Goal: Task Accomplishment & Management: Complete application form

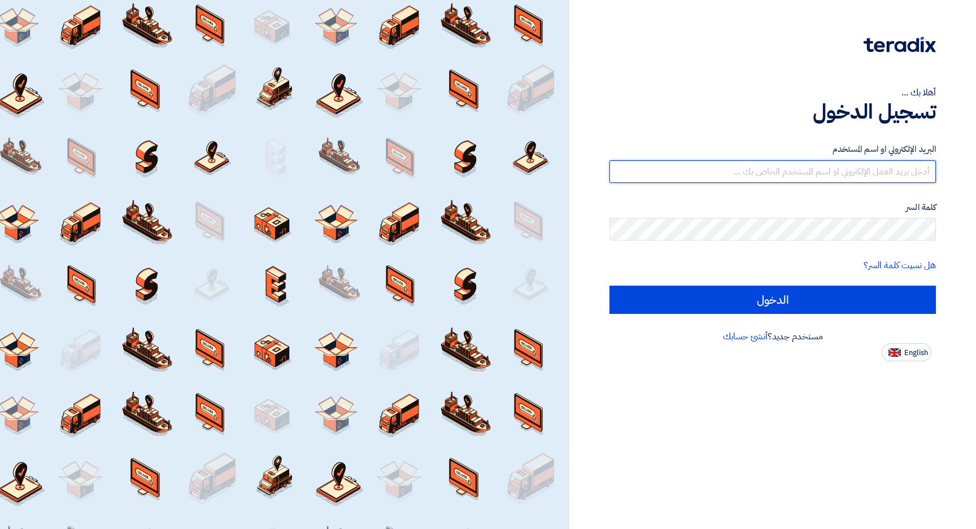
type input "[PERSON_NAME][EMAIL_ADDRESS][PERSON_NAME][DOMAIN_NAME]"
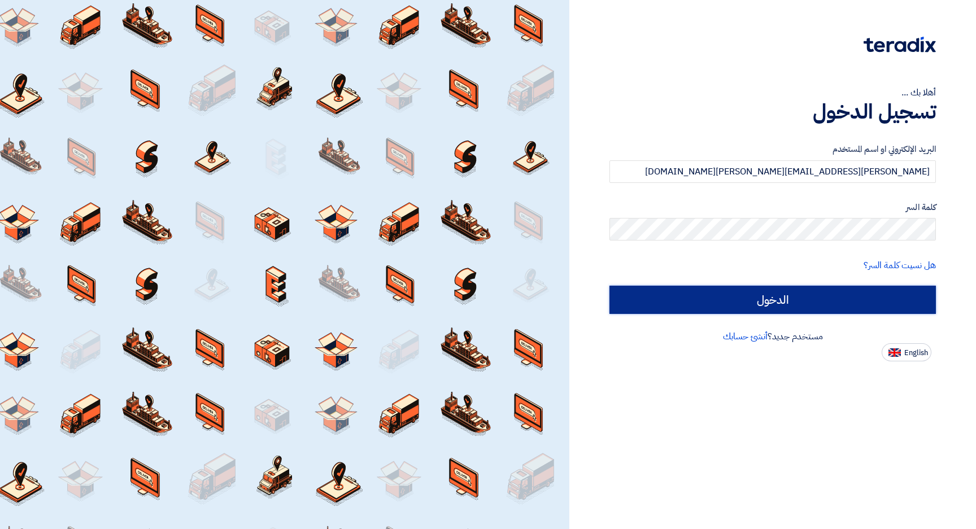
click at [756, 302] on input "الدخول" at bounding box center [773, 300] width 327 height 28
type input "Sign in"
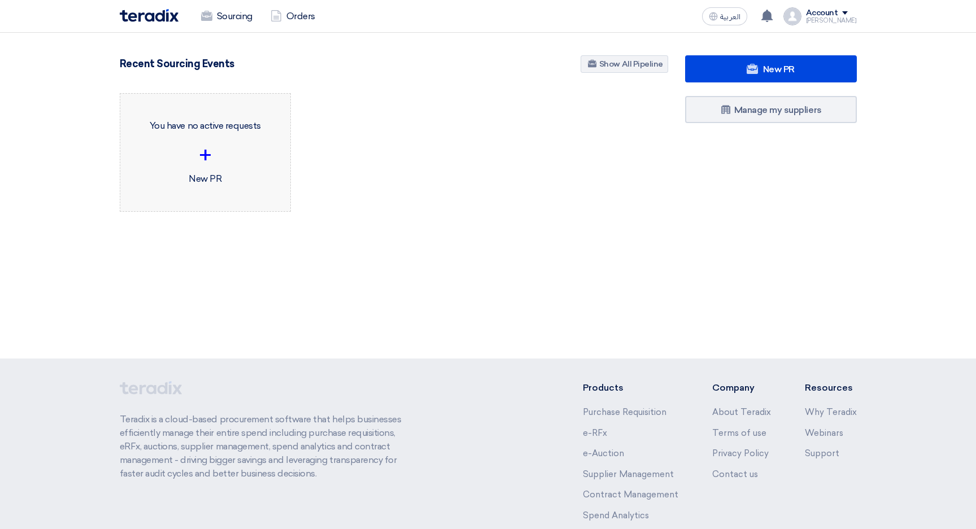
click at [229, 151] on div "+" at bounding box center [205, 155] width 153 height 34
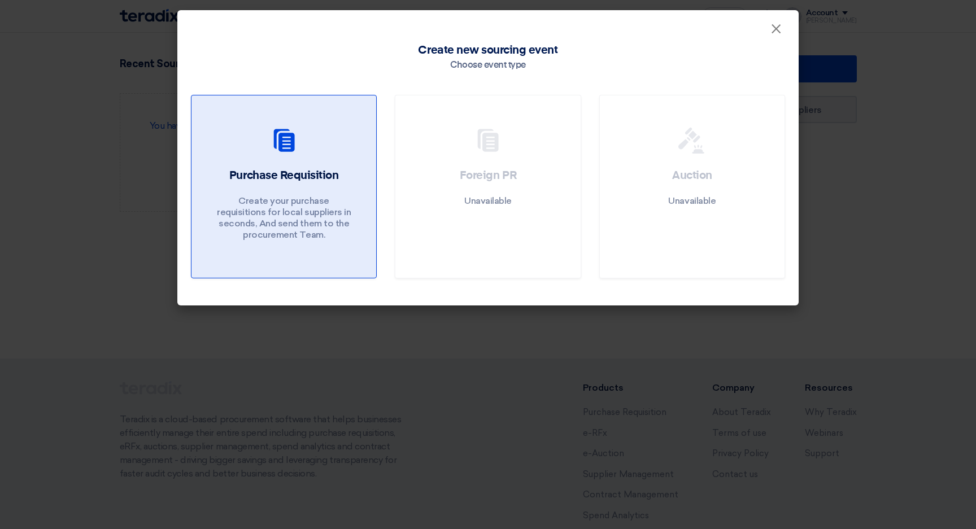
click at [276, 138] on use at bounding box center [283, 140] width 21 height 23
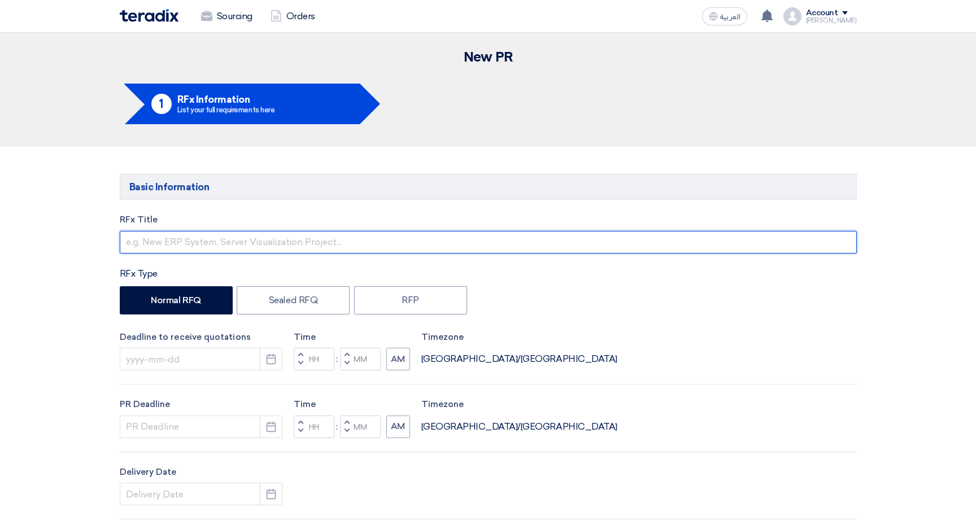
click at [177, 247] on input "text" at bounding box center [488, 242] width 737 height 23
paste input "Merchant Branding"
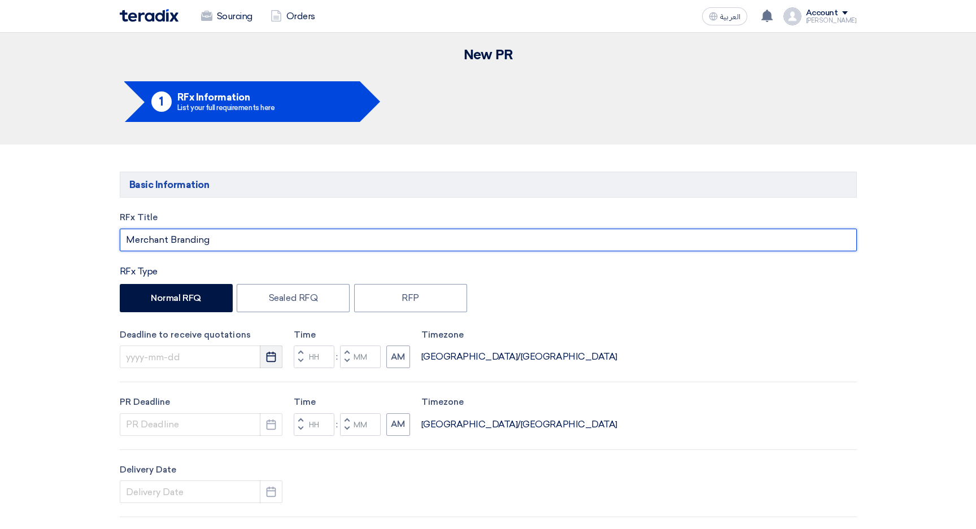
type input "Merchant Branding"
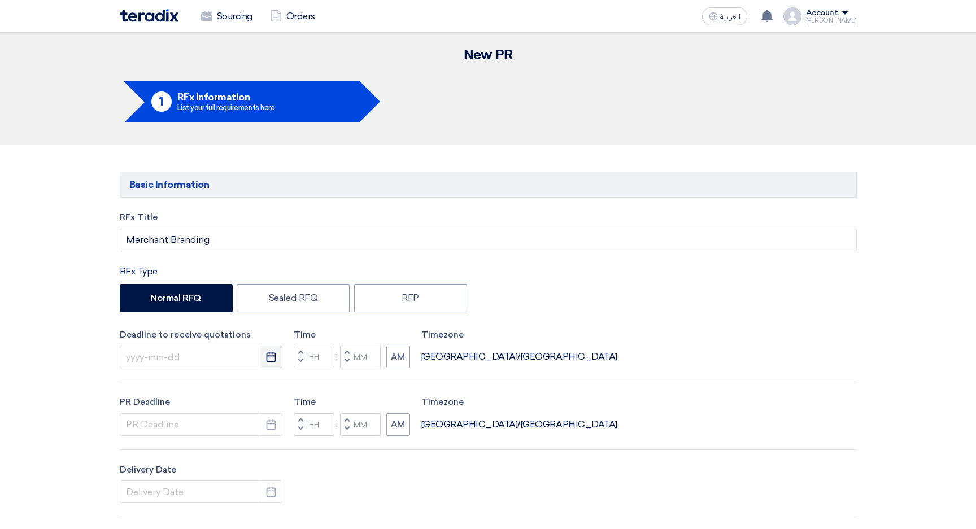
click at [271, 357] on icon "Pick a date" at bounding box center [271, 356] width 11 height 11
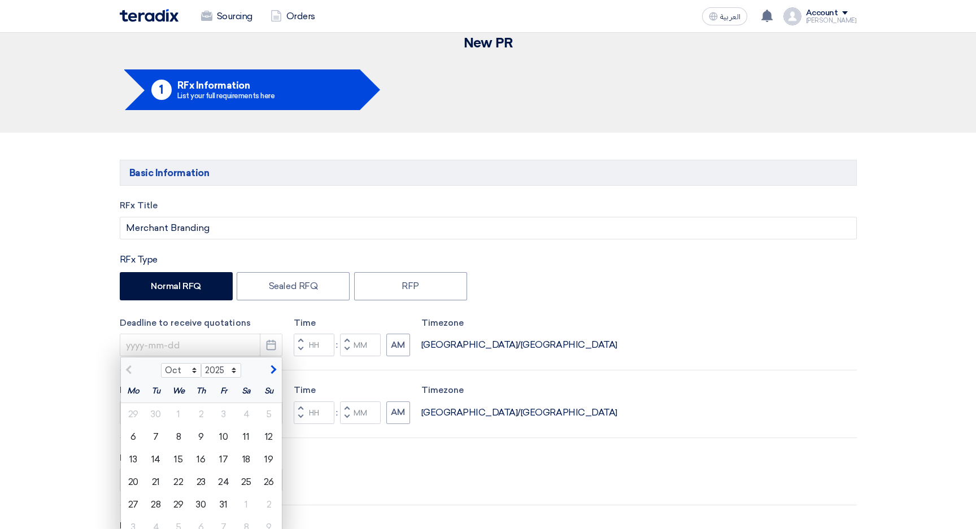
scroll to position [9, 0]
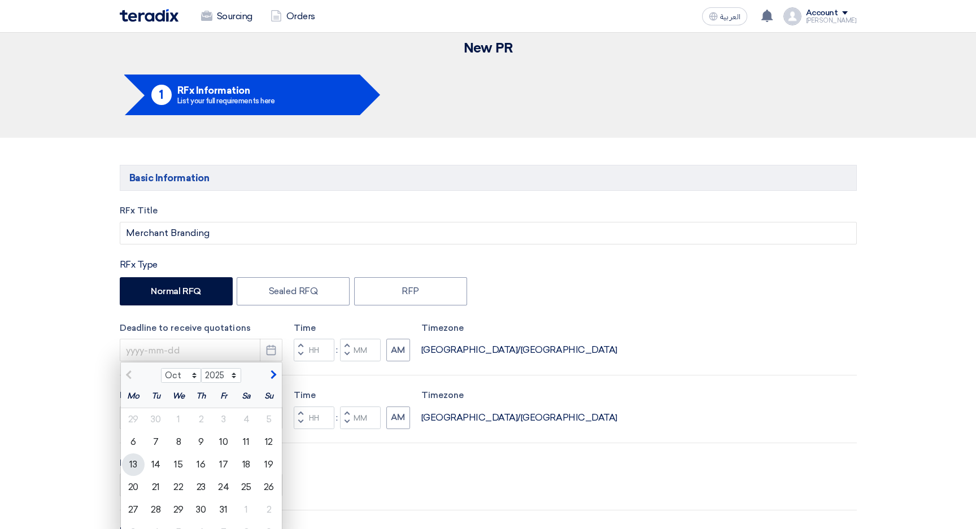
click at [133, 467] on div "13" at bounding box center [133, 465] width 23 height 23
type input "[DATE]"
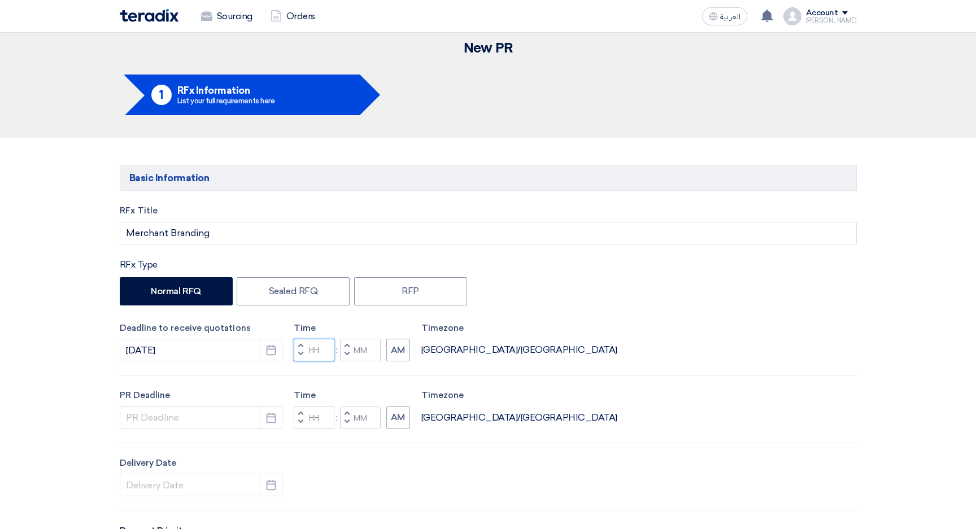
click at [317, 351] on input "Hours" at bounding box center [314, 350] width 41 height 23
drag, startPoint x: 320, startPoint y: 351, endPoint x: 291, endPoint y: 350, distance: 28.8
click at [291, 350] on div "Deadline to receive quotations [DATE] Pick a date Time Increment hours 12 Decre…" at bounding box center [488, 342] width 737 height 40
type input "06"
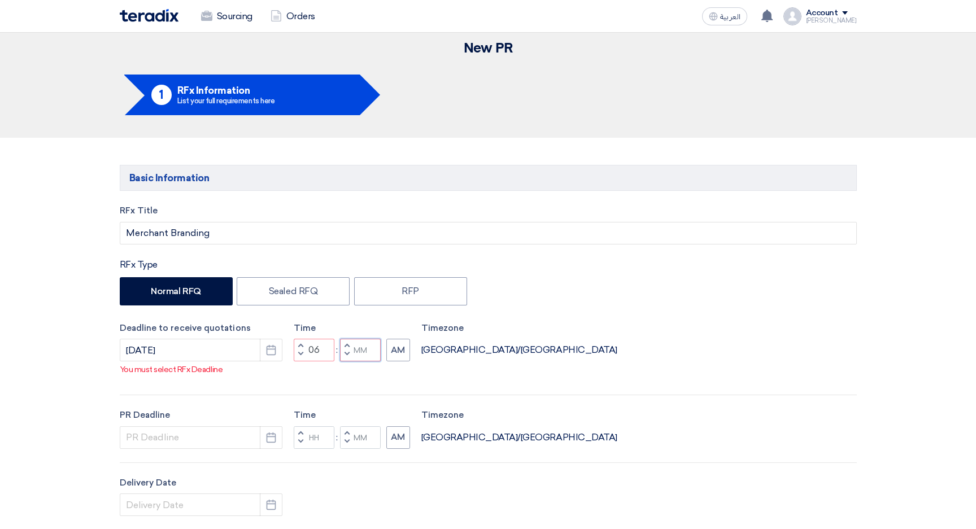
drag, startPoint x: 362, startPoint y: 350, endPoint x: 370, endPoint y: 357, distance: 10.4
click at [362, 350] on div "Time Increment hours 06 Decrement hours : Increment minutes Decrement minutes AM" at bounding box center [352, 342] width 116 height 40
type input "00"
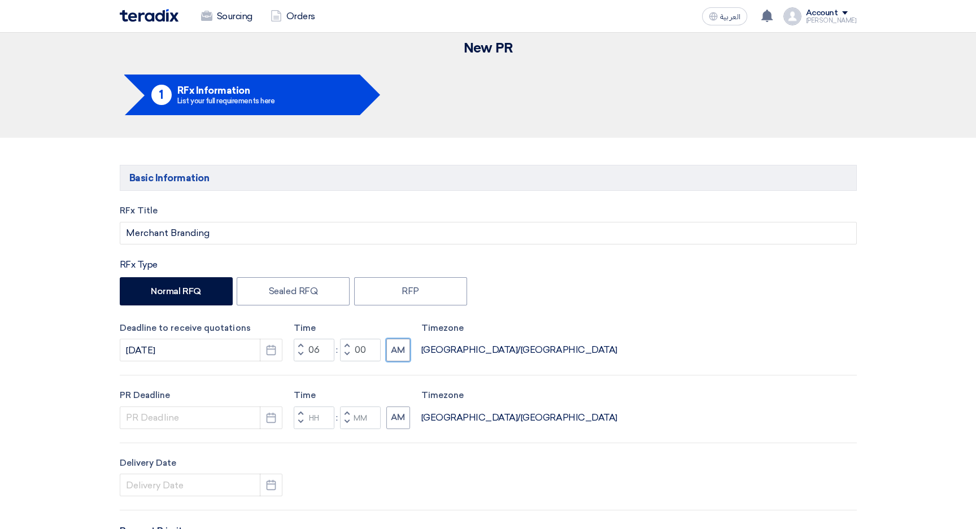
drag, startPoint x: 400, startPoint y: 358, endPoint x: 403, endPoint y: 370, distance: 12.7
click at [400, 358] on button "AM" at bounding box center [398, 350] width 24 height 23
click at [202, 419] on input at bounding box center [201, 418] width 163 height 23
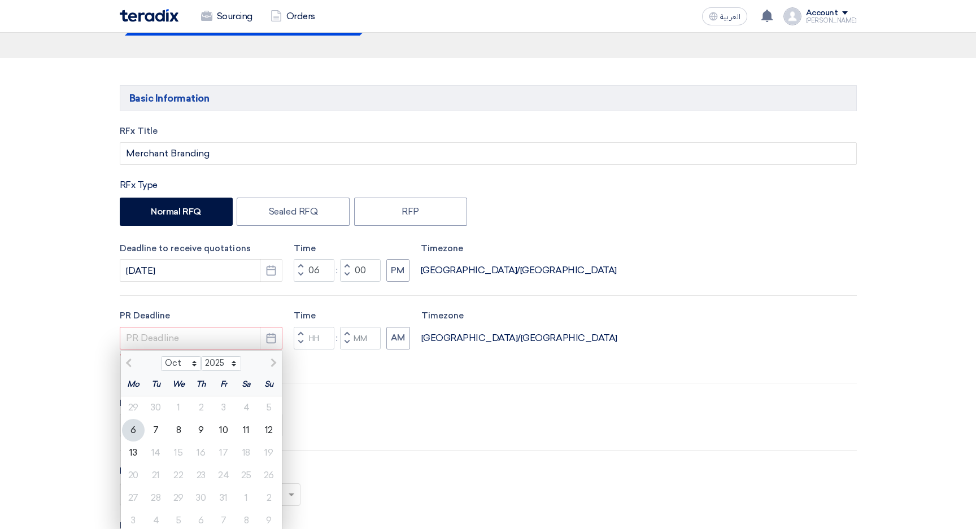
scroll to position [92, 0]
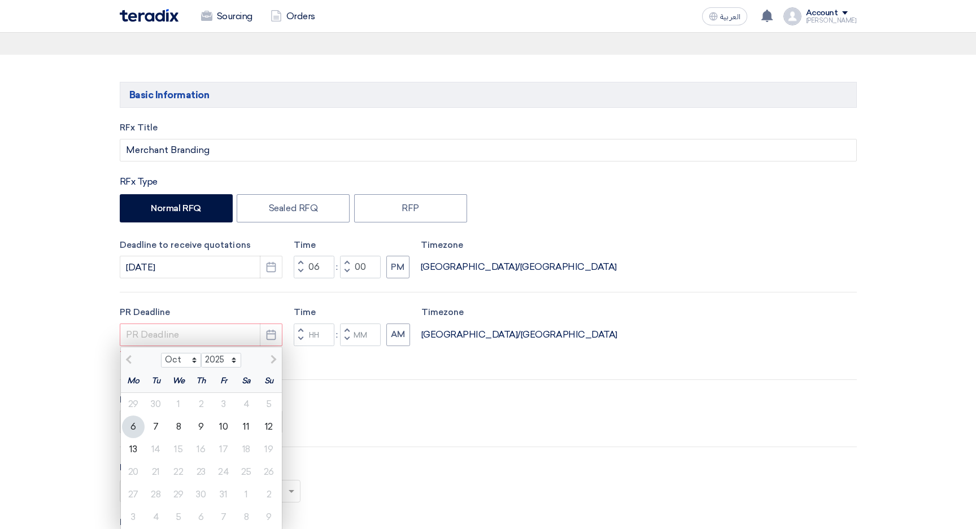
click at [134, 450] on div "13" at bounding box center [133, 449] width 23 height 23
type input "[DATE]"
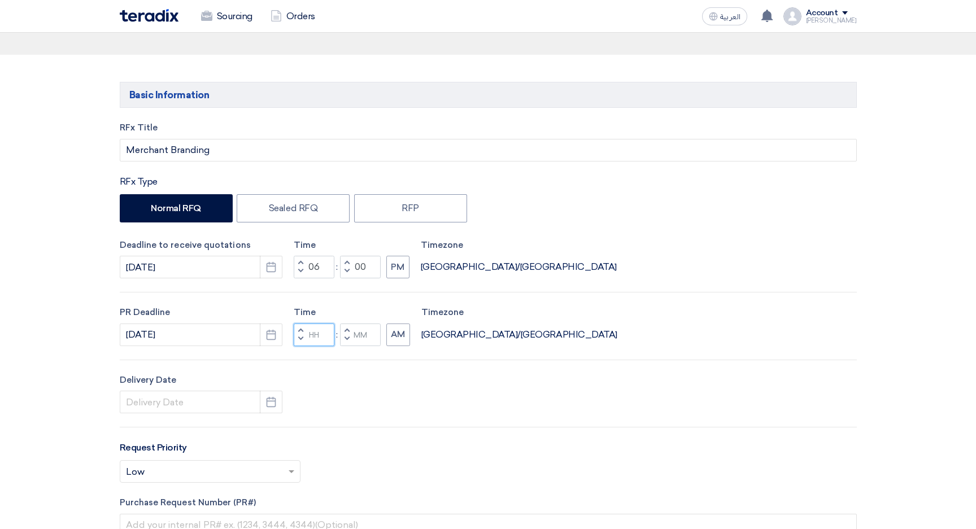
click at [317, 334] on input "Hours" at bounding box center [314, 335] width 41 height 23
type input "06"
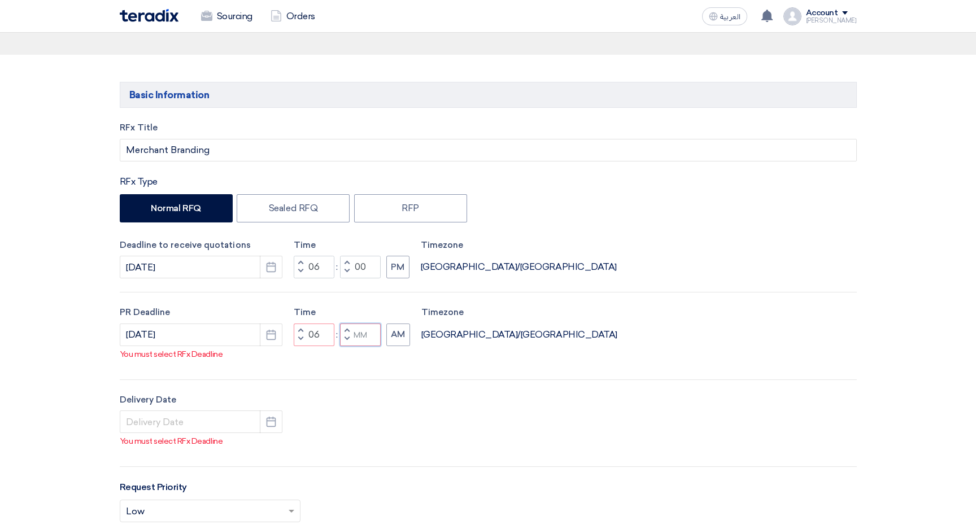
click at [363, 334] on div "Time Increment hours 06 Decrement hours : Increment minutes Decrement minutes AM" at bounding box center [352, 326] width 116 height 40
type input "00"
click at [403, 347] on div "RFx Title Merchant Branding RFx Type Normal RFQ Sealed RFQ RFP Deadline to rece…" at bounding box center [488, 398] width 754 height 554
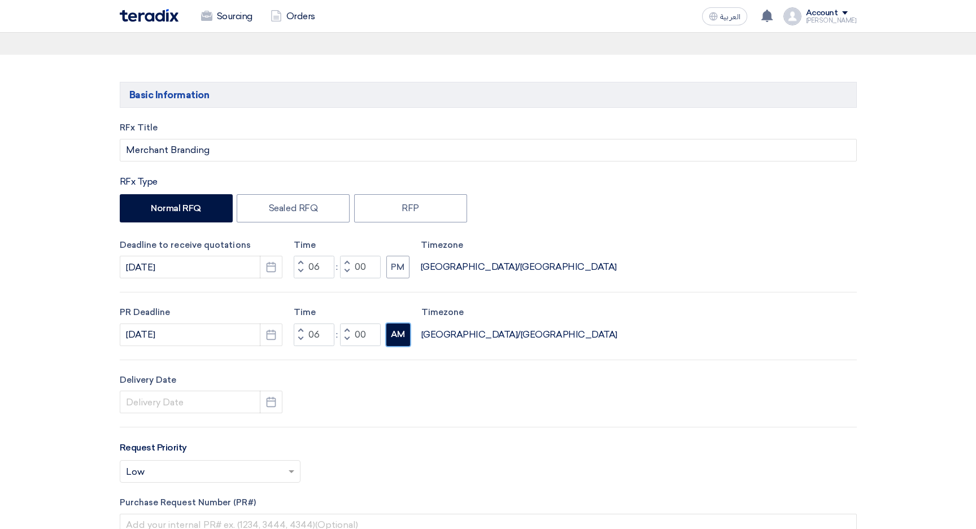
click at [403, 337] on button "AM" at bounding box center [398, 335] width 24 height 23
click at [191, 405] on input at bounding box center [201, 402] width 163 height 23
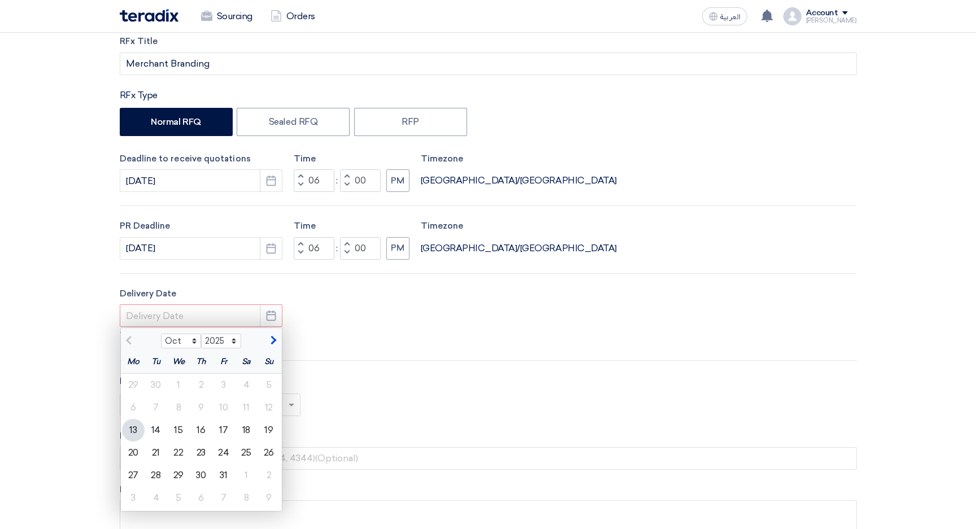
scroll to position [183, 0]
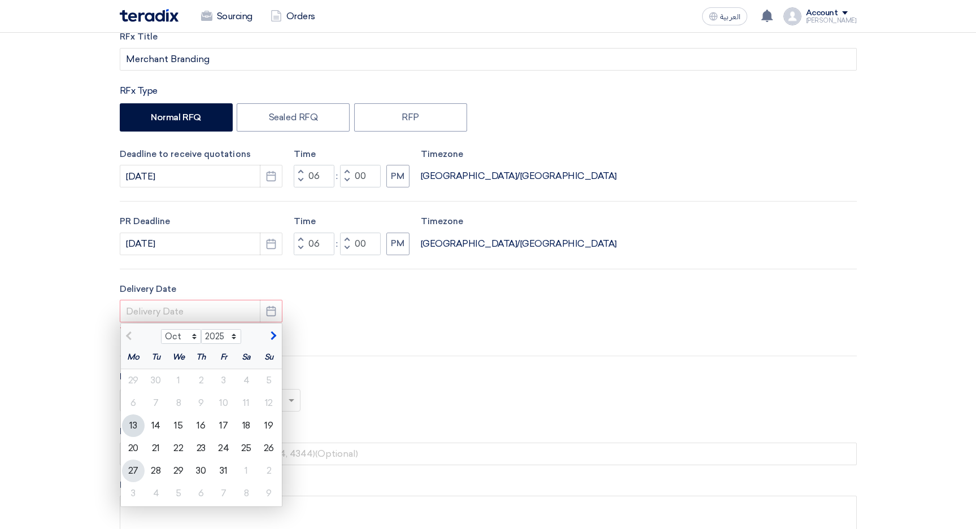
click at [135, 468] on div "27" at bounding box center [133, 471] width 23 height 23
type input "[DATE]"
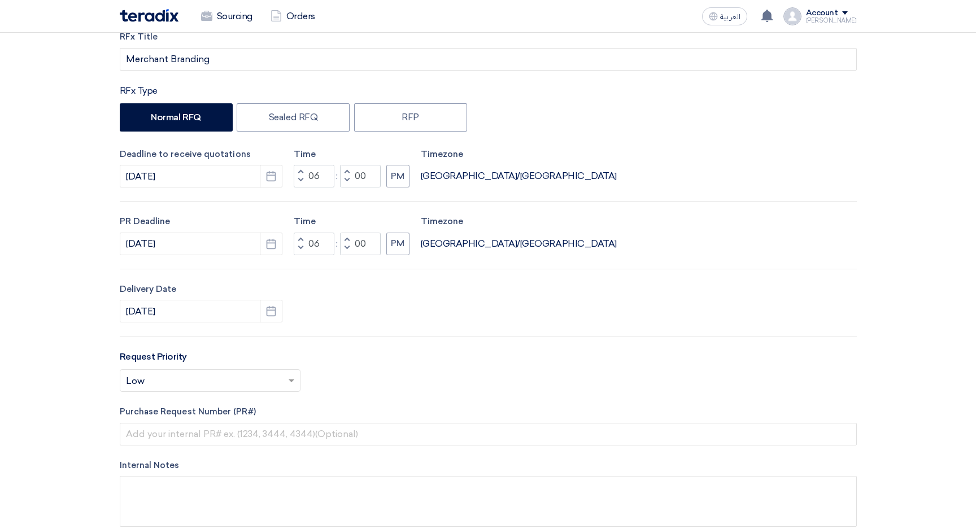
scroll to position [185, 0]
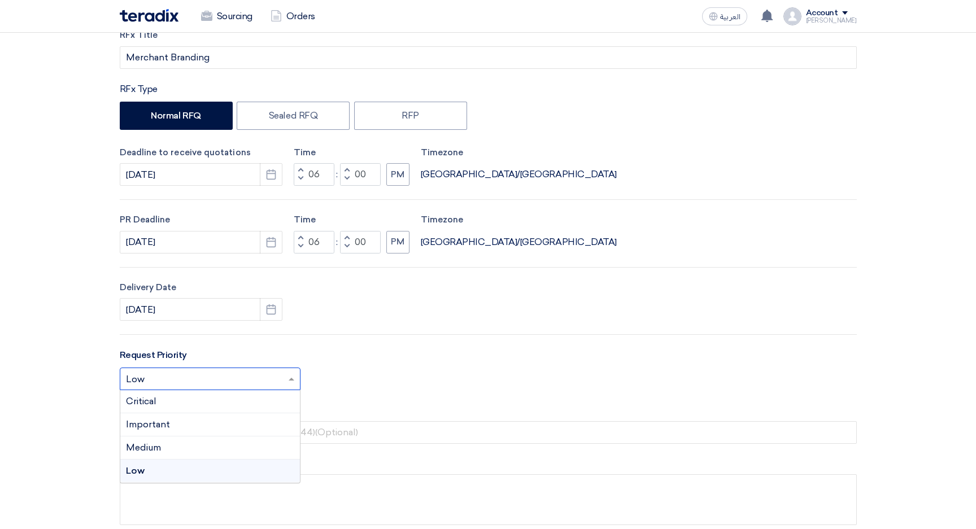
click at [188, 383] on input "text" at bounding box center [204, 380] width 157 height 19
click at [164, 427] on span "Important" at bounding box center [148, 424] width 44 height 11
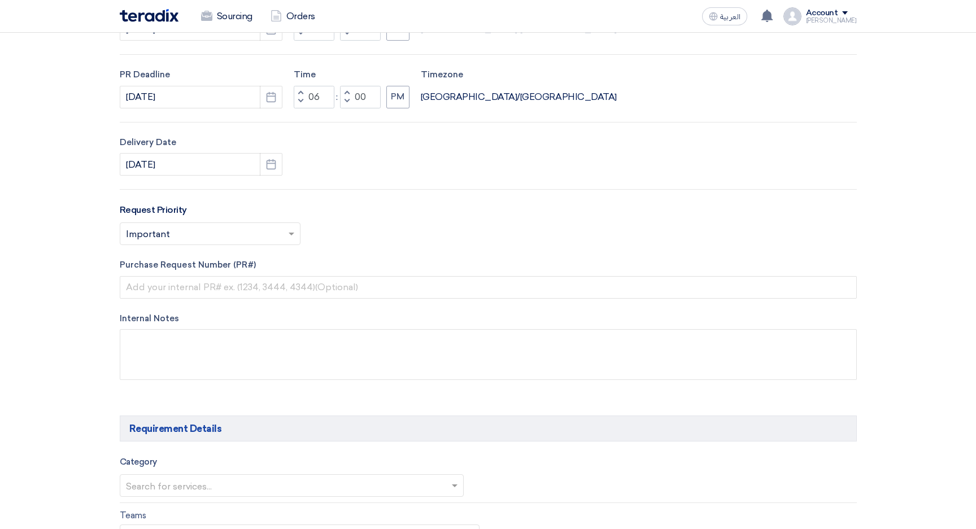
scroll to position [330, 0]
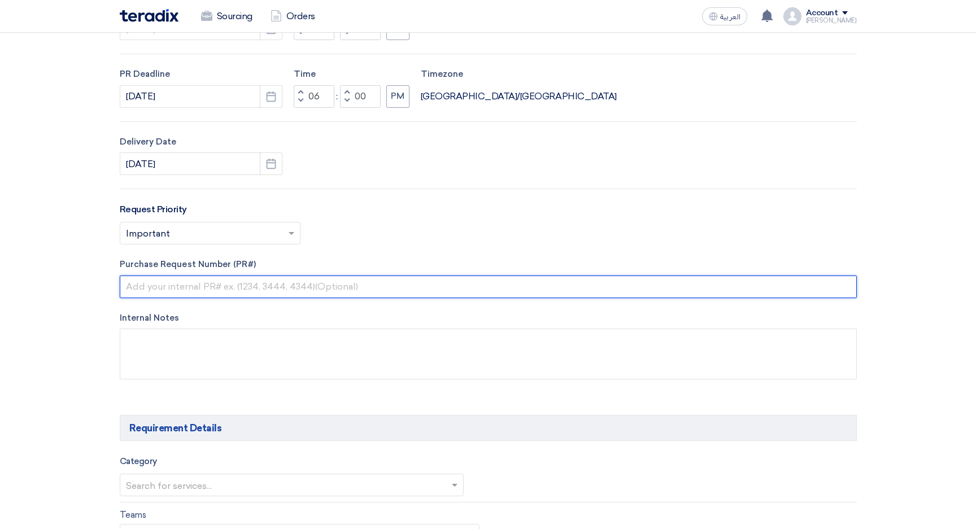
click at [208, 286] on input "text" at bounding box center [488, 287] width 737 height 23
paste input "Merchant Branding"
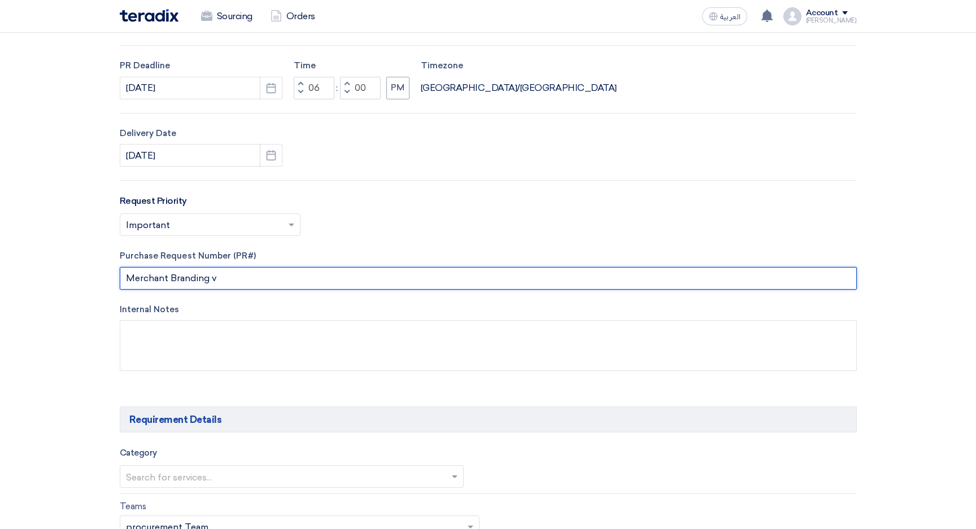
scroll to position [340, 0]
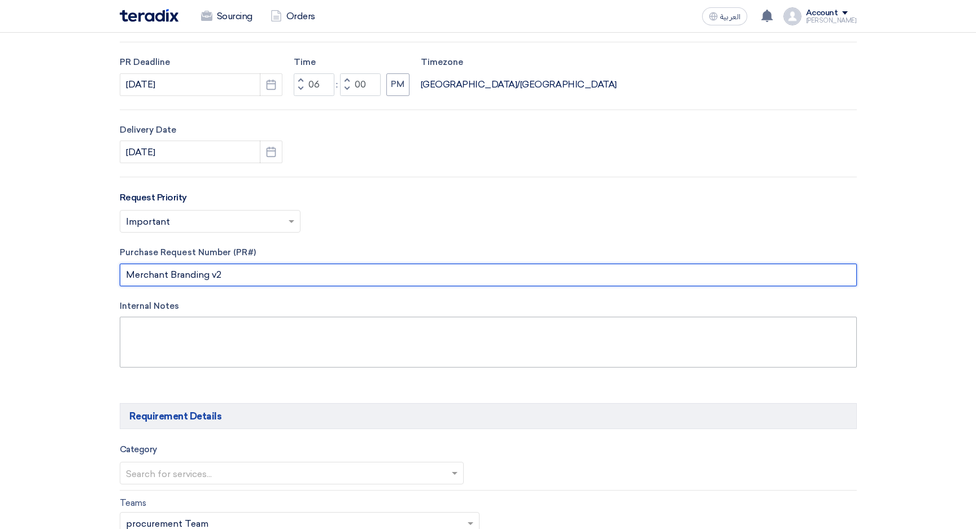
type input "Merchant Branding v2"
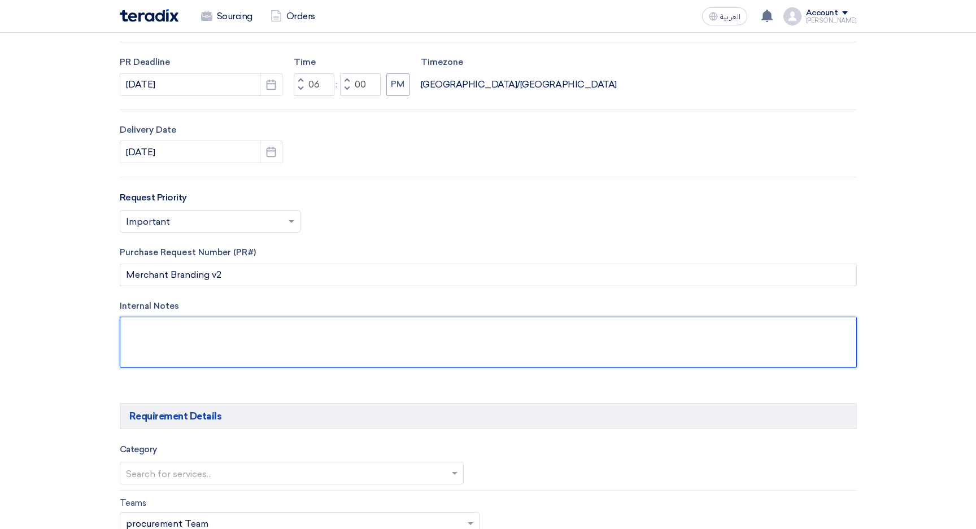
click at [172, 335] on textarea at bounding box center [488, 342] width 737 height 51
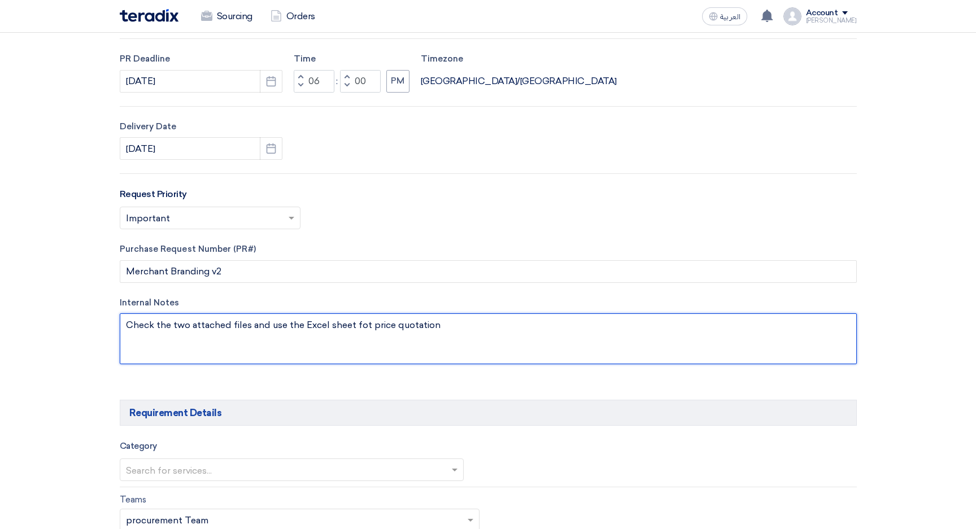
drag, startPoint x: 367, startPoint y: 326, endPoint x: 377, endPoint y: 362, distance: 37.0
click at [367, 327] on textarea at bounding box center [488, 339] width 737 height 51
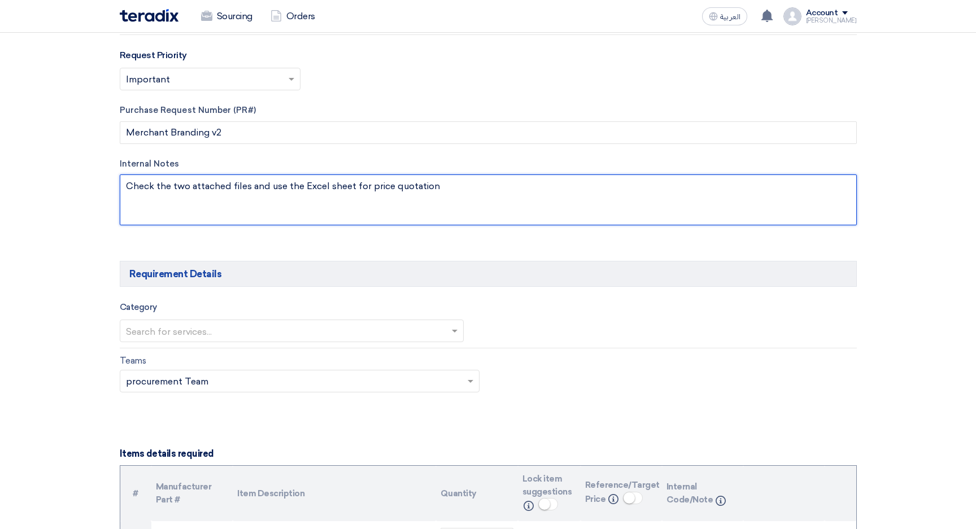
scroll to position [485, 0]
type textarea "Check the two attached files and use the Excel sheet for price quotation"
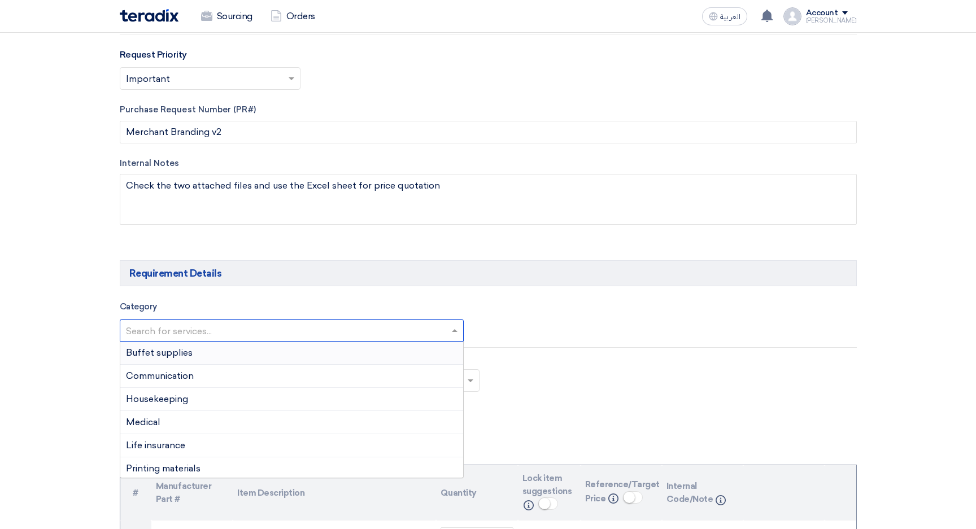
click at [195, 339] on input "text" at bounding box center [286, 331] width 321 height 19
click at [166, 399] on span "Marketing" at bounding box center [148, 396] width 44 height 11
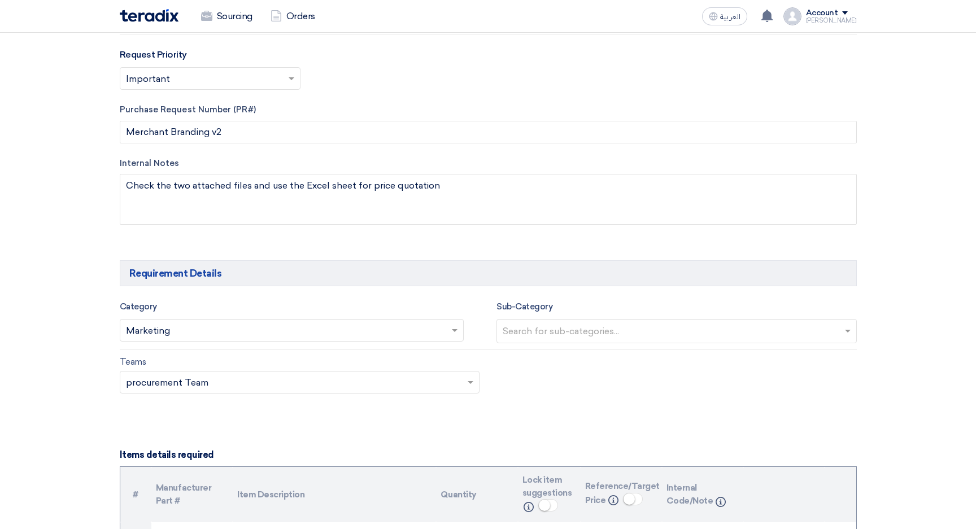
click at [151, 382] on input "text" at bounding box center [294, 384] width 337 height 19
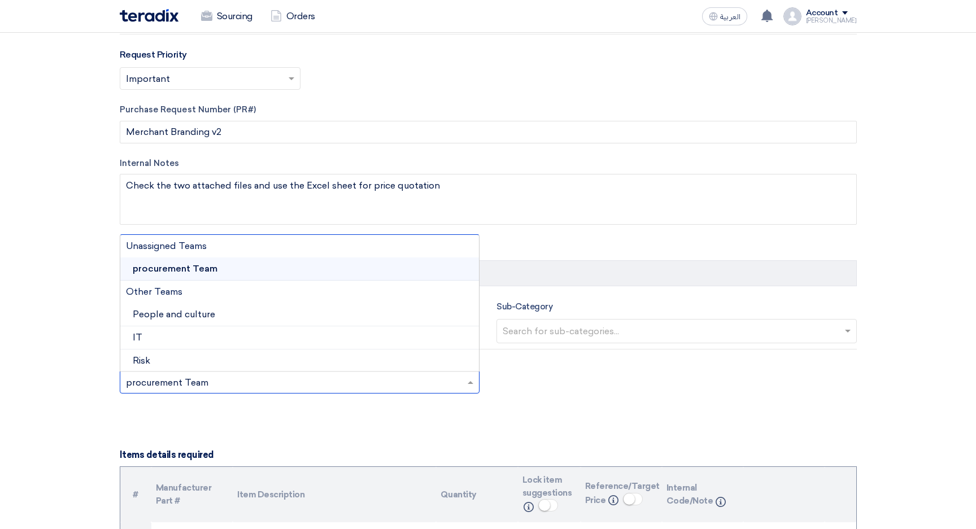
click at [151, 382] on input "text" at bounding box center [294, 384] width 337 height 19
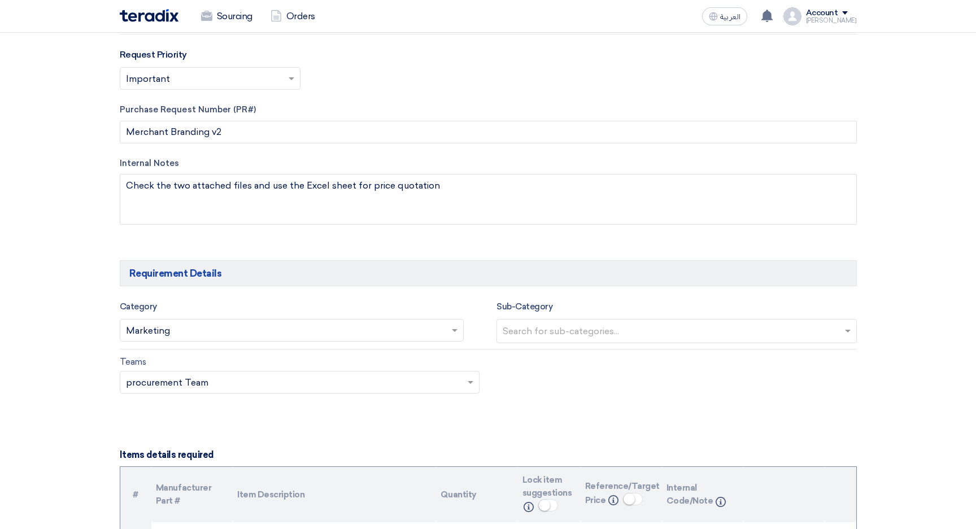
click at [87, 392] on section "Basic Information RFx Title Merchant Branding RFx Type Normal RFQ Sealed RFQ RF…" at bounding box center [488, 526] width 976 height 1729
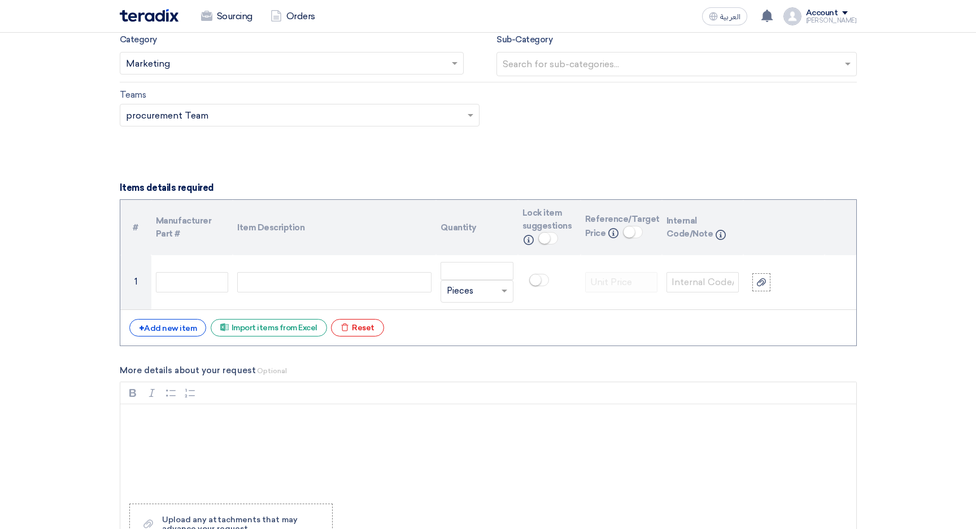
scroll to position [753, 0]
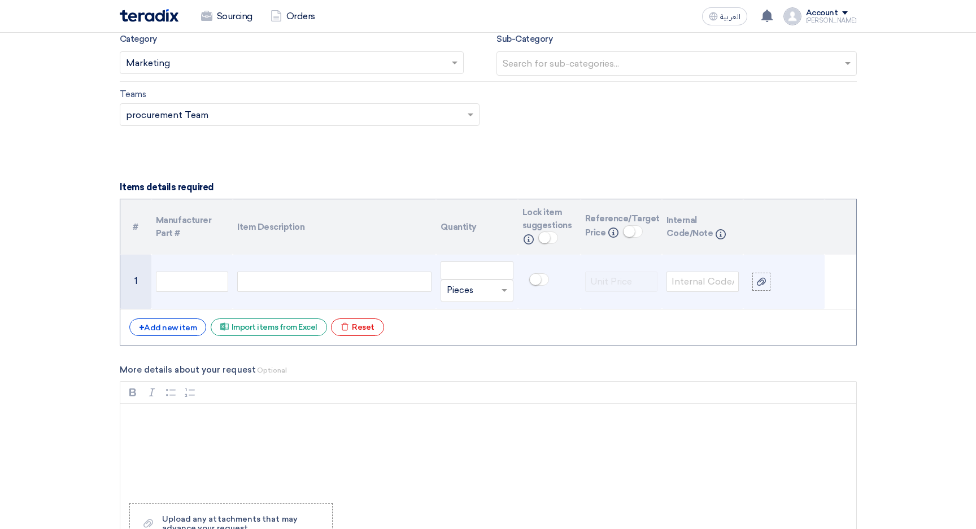
click at [273, 284] on div at bounding box center [334, 282] width 194 height 20
paste div
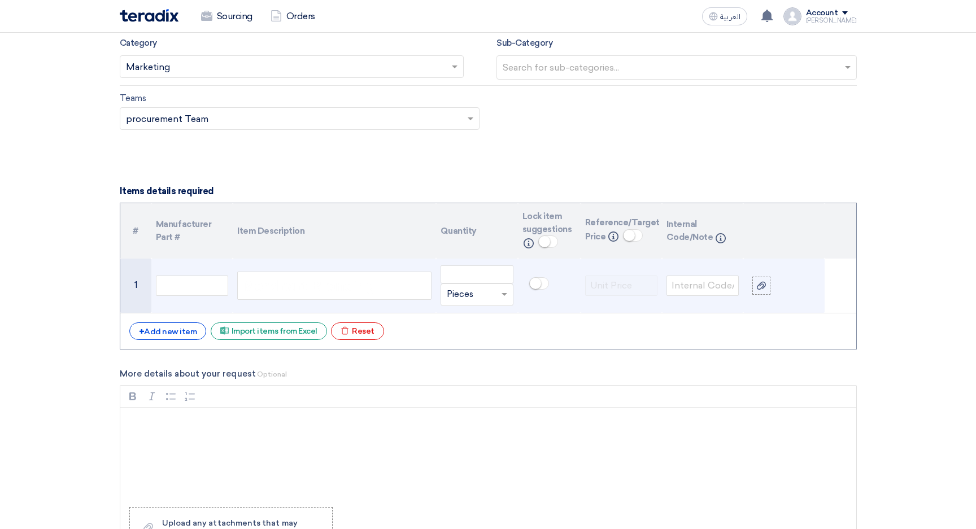
click at [284, 289] on span "Merchant Branding" at bounding box center [308, 286] width 133 height 23
click at [265, 287] on span "Merchant Branding" at bounding box center [308, 286] width 133 height 23
click at [193, 290] on input "text" at bounding box center [192, 286] width 72 height 20
click at [286, 285] on span "Merchant Branding" at bounding box center [308, 286] width 133 height 23
click at [481, 297] on input "text" at bounding box center [470, 295] width 46 height 18
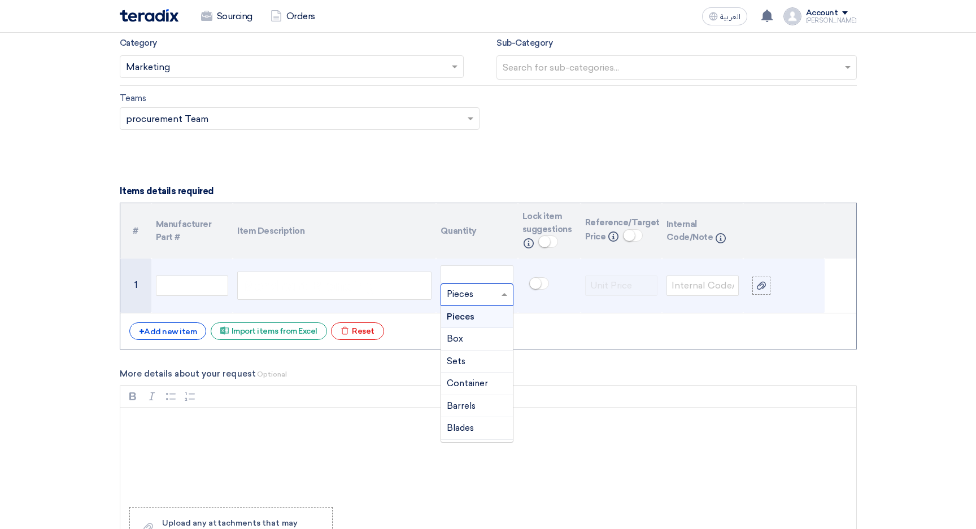
click at [481, 297] on input "text" at bounding box center [470, 295] width 46 height 18
click at [575, 303] on td at bounding box center [549, 286] width 63 height 55
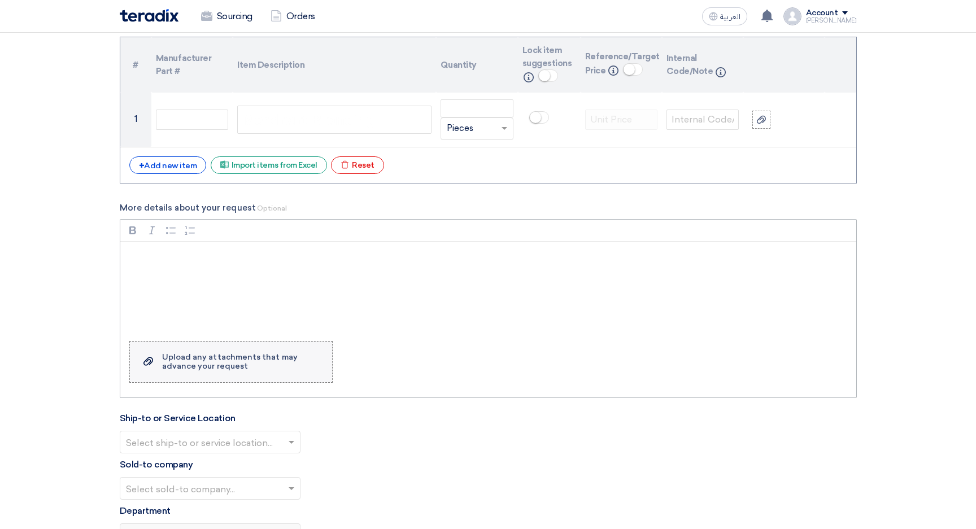
scroll to position [916, 0]
click at [185, 365] on div "Upload any attachments that may advance your request" at bounding box center [241, 362] width 159 height 18
click at [0, 0] on input "Upload a file Upload any attachments that may advance your request" at bounding box center [0, 0] width 0 height 0
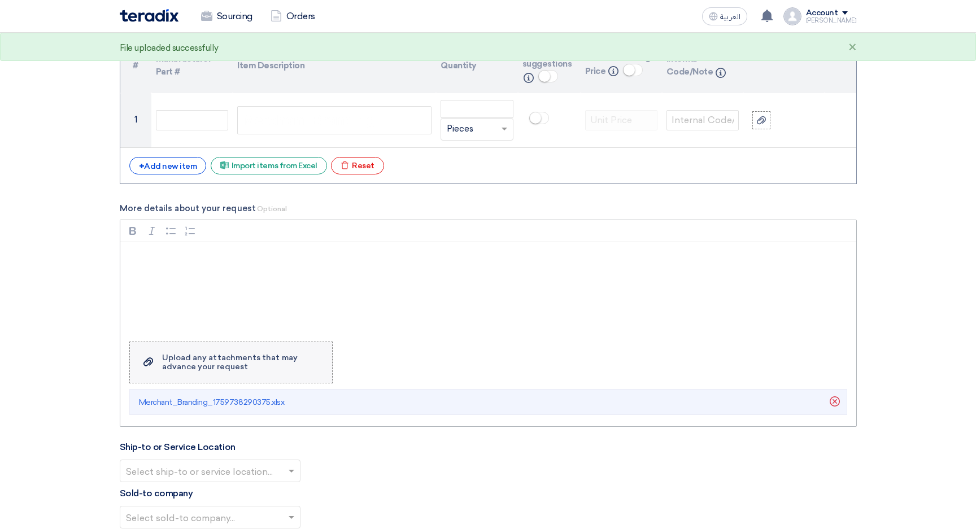
click at [198, 363] on div "Upload any attachments that may advance your request" at bounding box center [241, 363] width 159 height 18
click at [0, 0] on input "Upload a file Upload any attachments that may advance your request" at bounding box center [0, 0] width 0 height 0
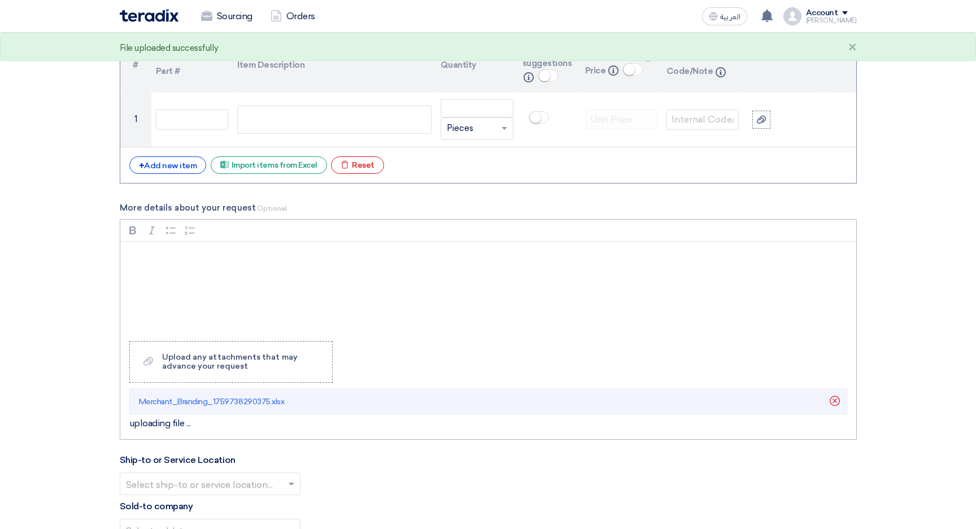
scroll to position [915, 0]
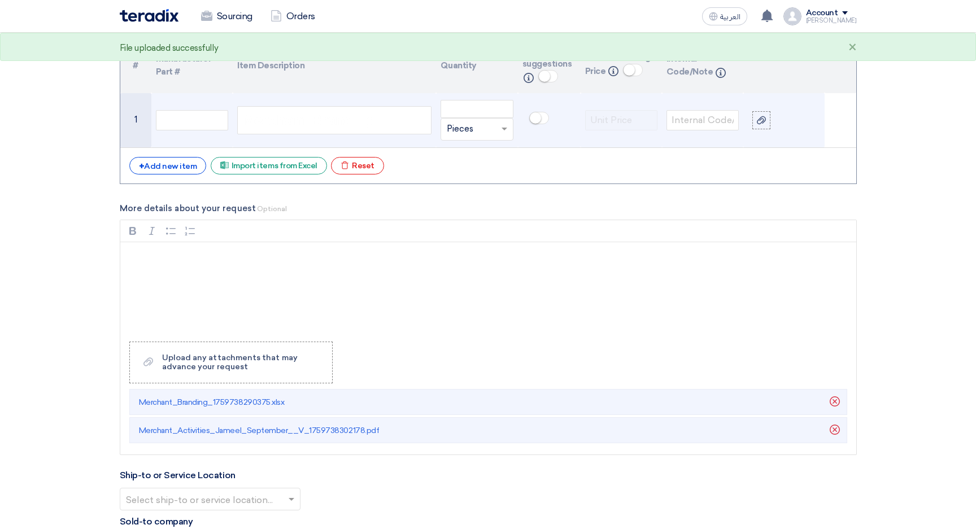
click at [273, 125] on span "Merchant Branding" at bounding box center [308, 120] width 133 height 23
click at [201, 121] on input "text" at bounding box center [192, 120] width 72 height 20
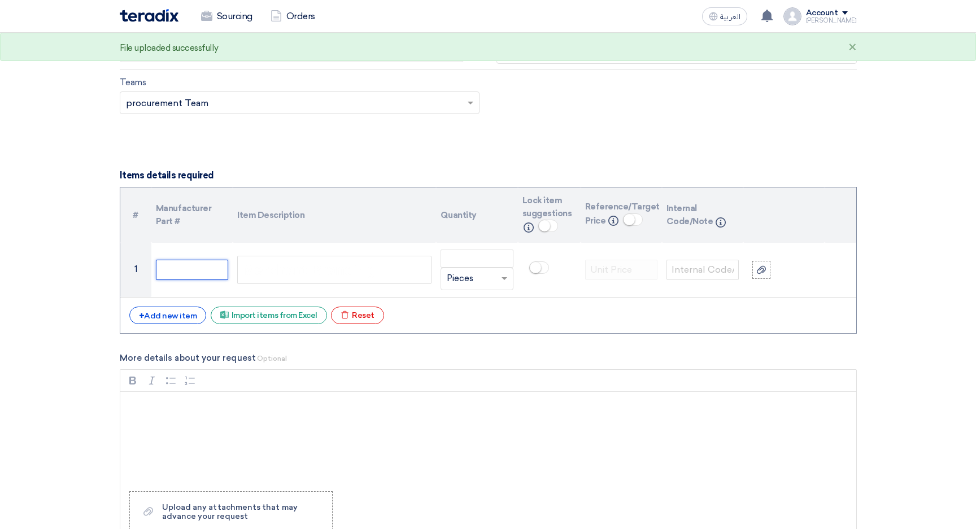
scroll to position [764, 0]
type input "01"
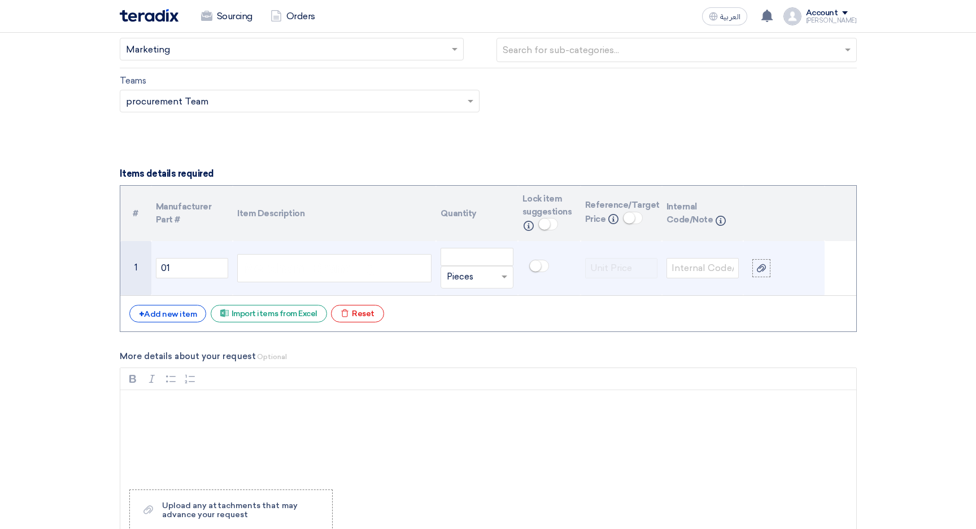
click at [282, 279] on span "Merchant Branding" at bounding box center [308, 268] width 133 height 23
click at [311, 272] on span "Merchant Branding" at bounding box center [308, 270] width 133 height 23
click at [267, 273] on span "Merchant Branding" at bounding box center [308, 270] width 133 height 23
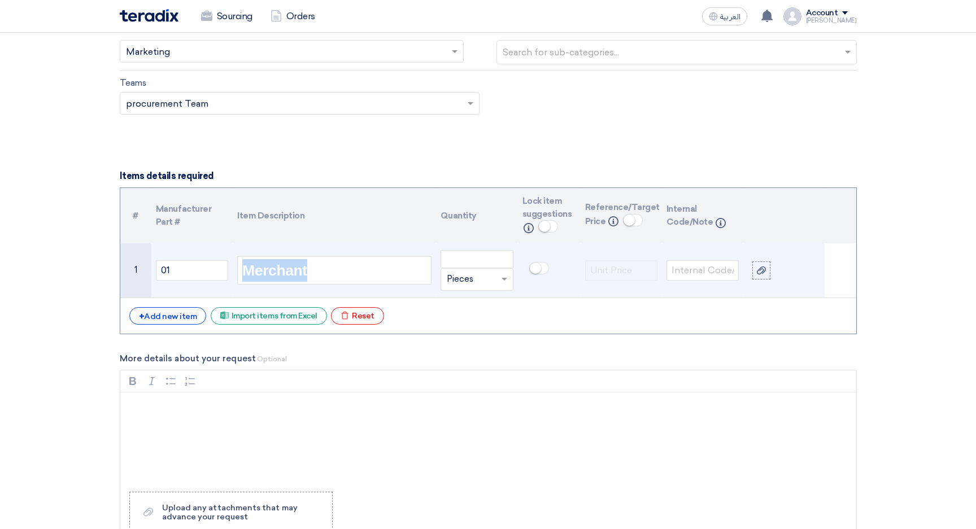
click at [267, 273] on span "Merchant Branding" at bounding box center [308, 270] width 133 height 23
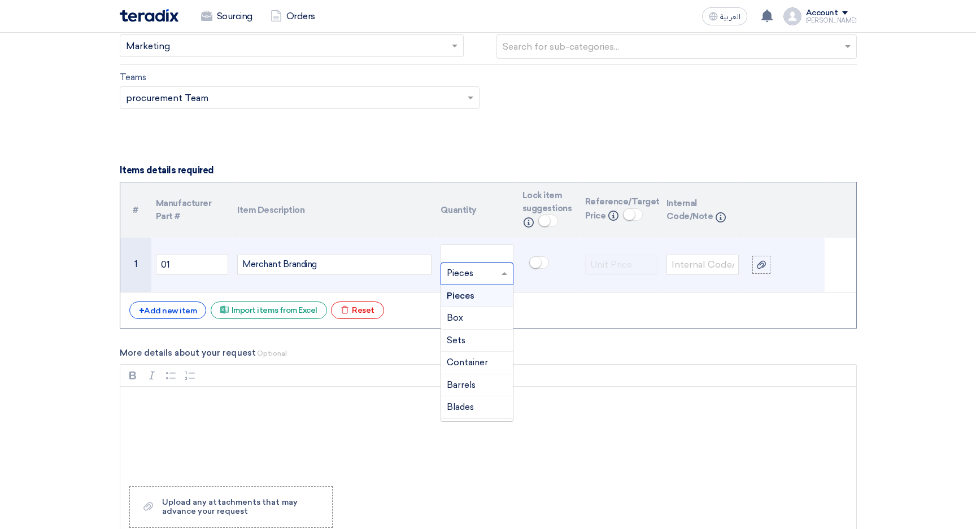
click at [494, 277] on div at bounding box center [476, 274] width 71 height 18
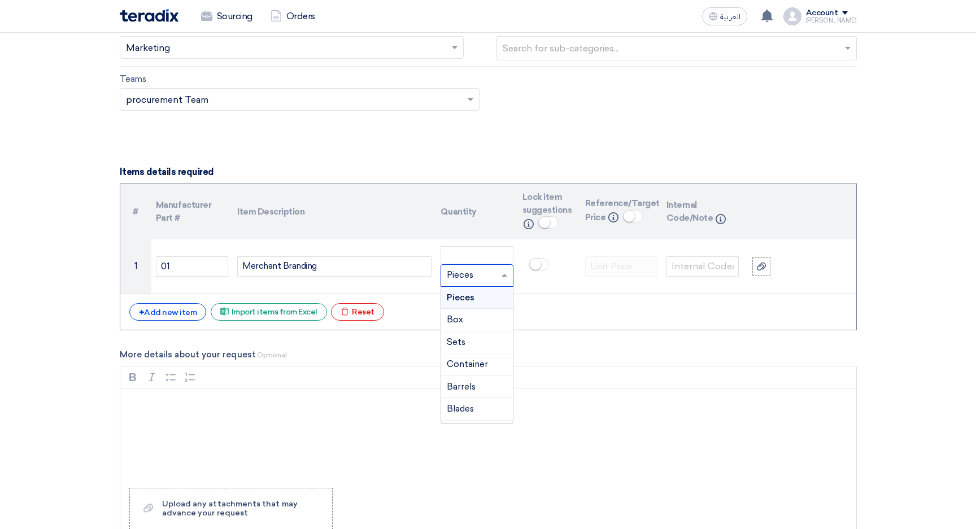
click at [603, 363] on div "More details about your request Optional Rich Text Editor Bold (⌘B) Bold Italic…" at bounding box center [488, 475] width 737 height 253
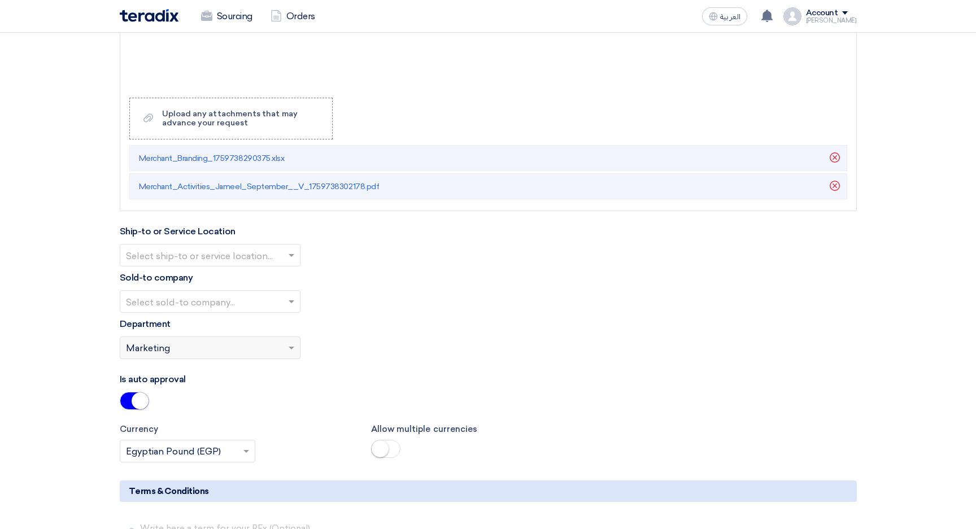
scroll to position [1160, 0]
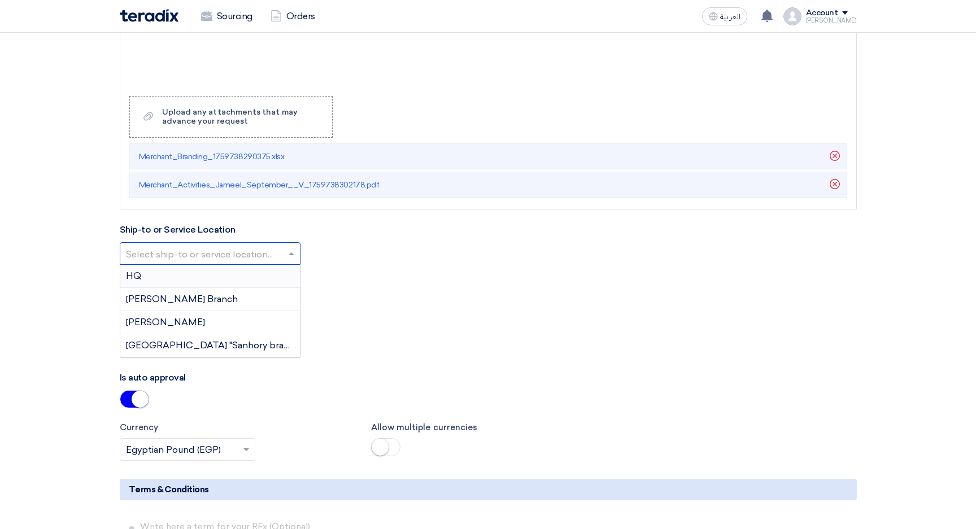
click at [215, 259] on input "text" at bounding box center [204, 254] width 157 height 19
click at [219, 346] on span "[GEOGRAPHIC_DATA] "Sanhory branch"" at bounding box center [214, 345] width 177 height 11
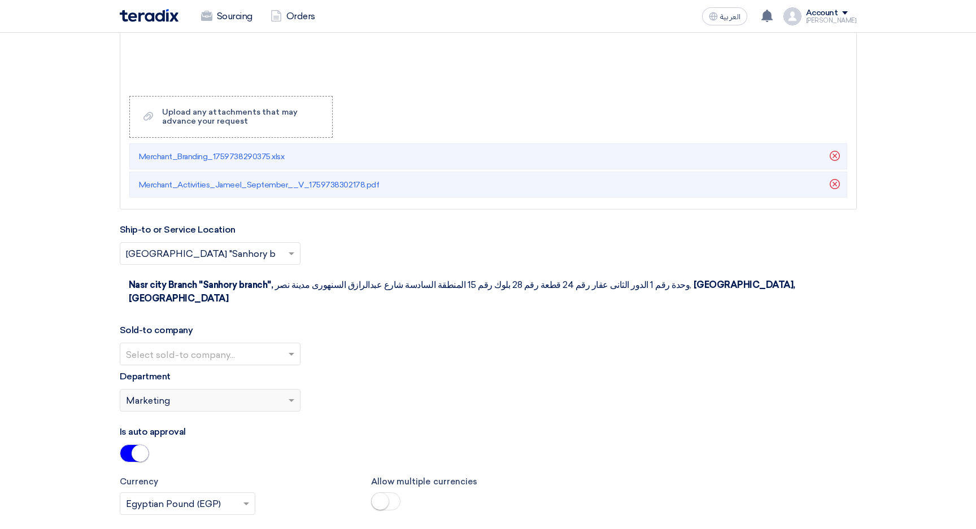
click at [186, 346] on input "text" at bounding box center [204, 355] width 157 height 19
click at [154, 371] on span "ALJ Finance" at bounding box center [152, 376] width 53 height 11
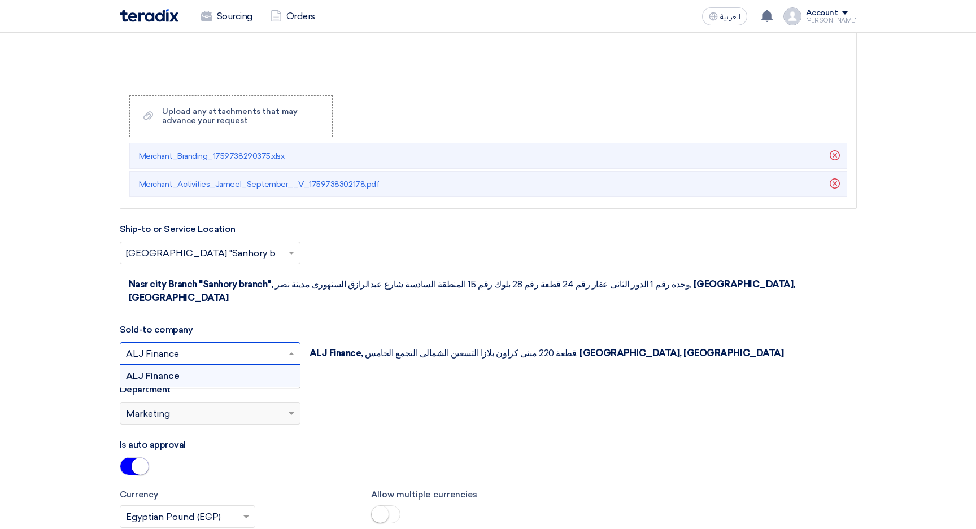
click at [184, 345] on input "text" at bounding box center [204, 354] width 157 height 19
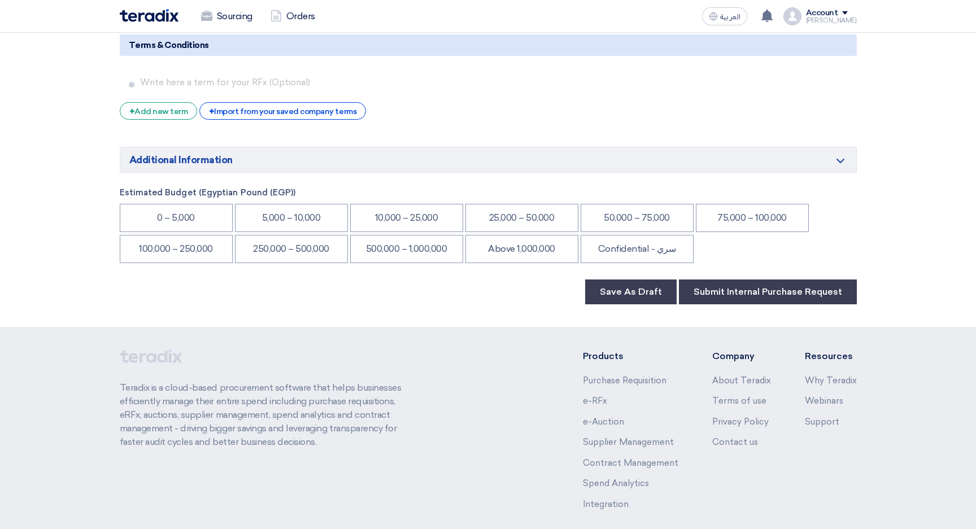
scroll to position [1673, 0]
click at [751, 279] on button "Submit Internal Purchase Request" at bounding box center [768, 291] width 178 height 25
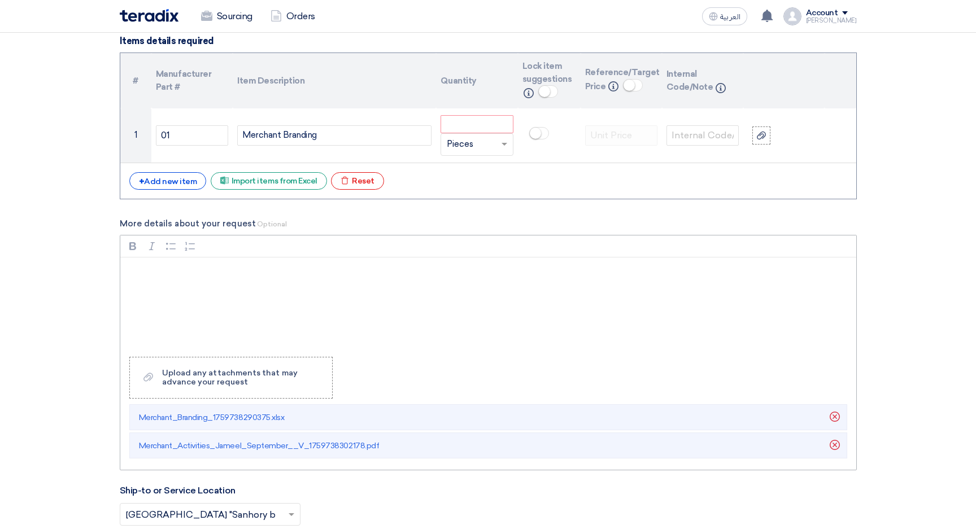
scroll to position [899, 0]
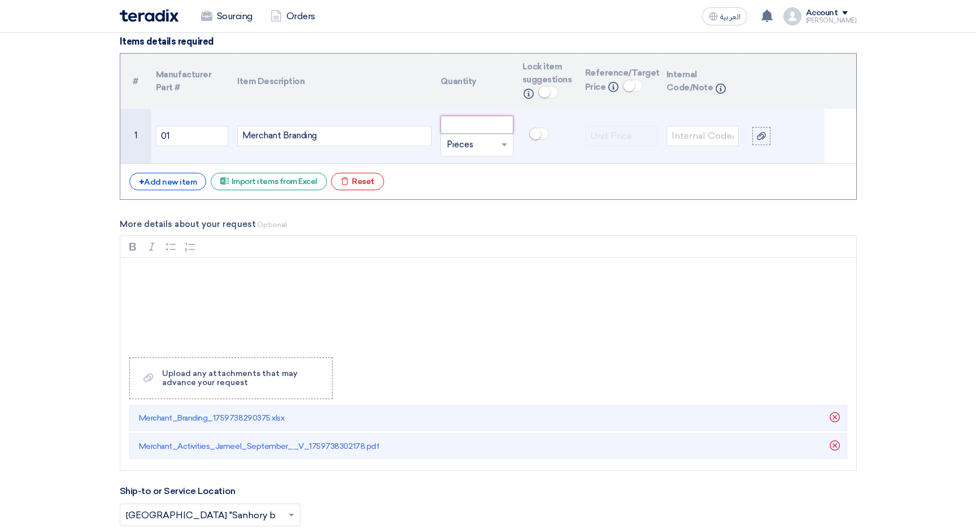
click at [492, 127] on input "number" at bounding box center [477, 125] width 72 height 18
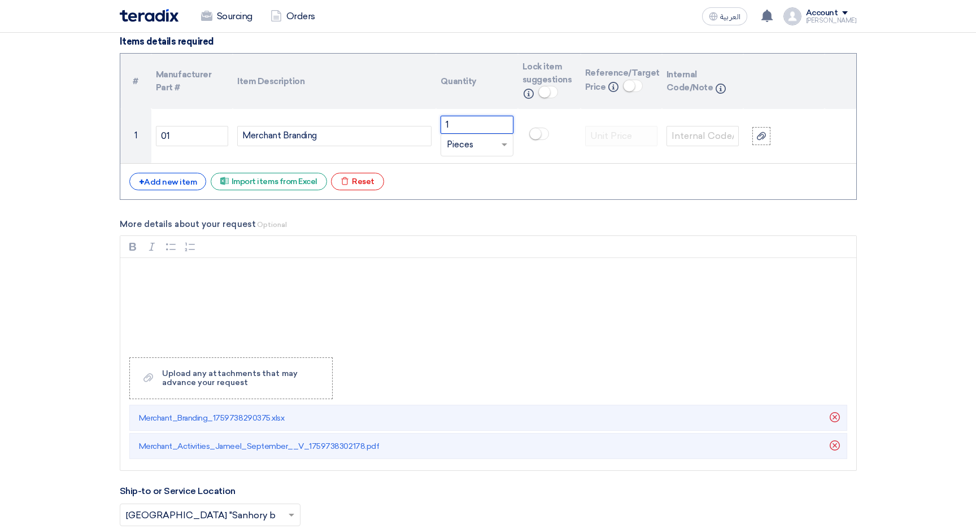
type input "1"
click at [512, 197] on div "# Manufacturer Part # Item Description Quantity Lock item suggestions Info Refe…" at bounding box center [488, 126] width 737 height 147
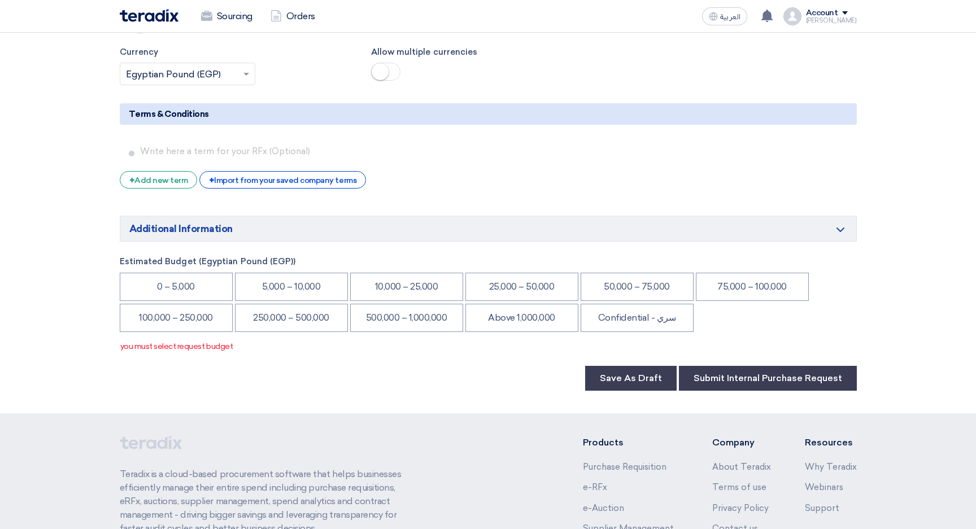
scroll to position [1732, 0]
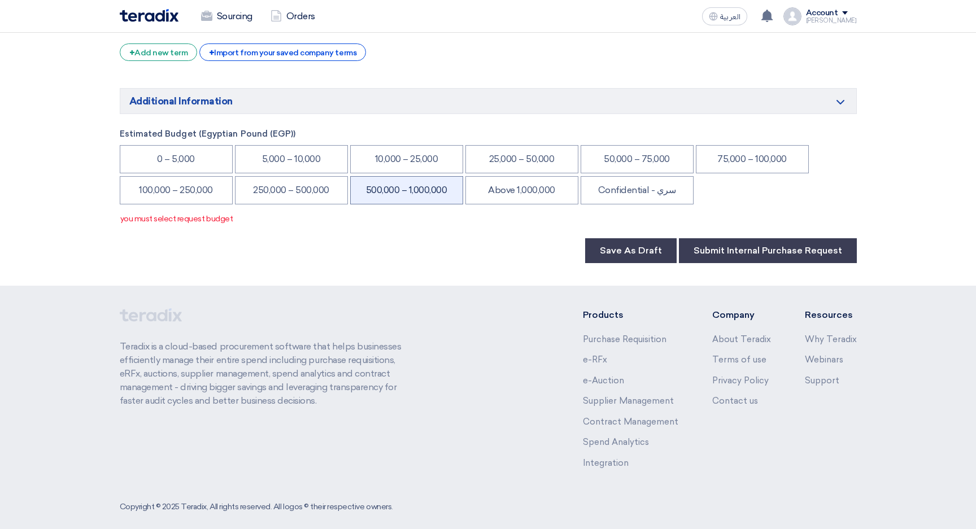
click at [378, 178] on li "500,000 – 1,000,000" at bounding box center [406, 190] width 113 height 28
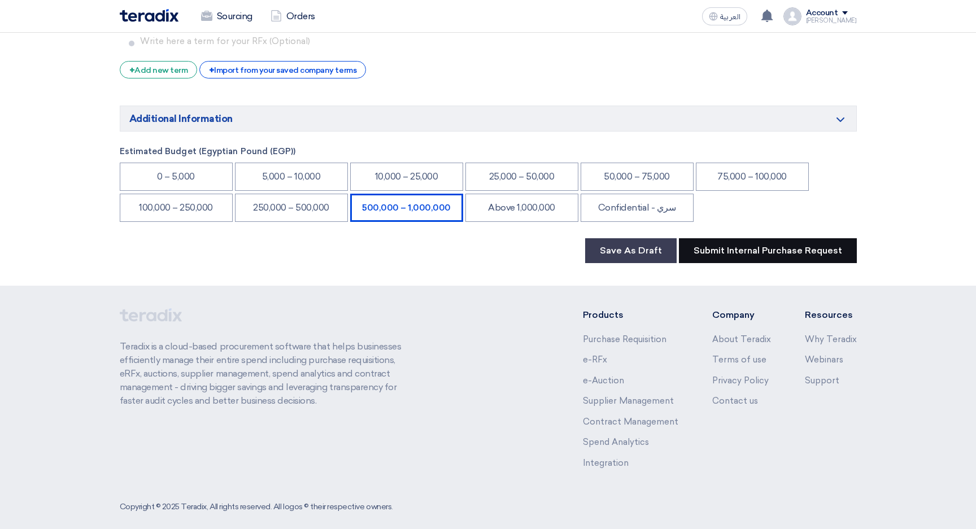
click at [734, 240] on button "Submit Internal Purchase Request" at bounding box center [768, 250] width 178 height 25
